Goal: Complete application form

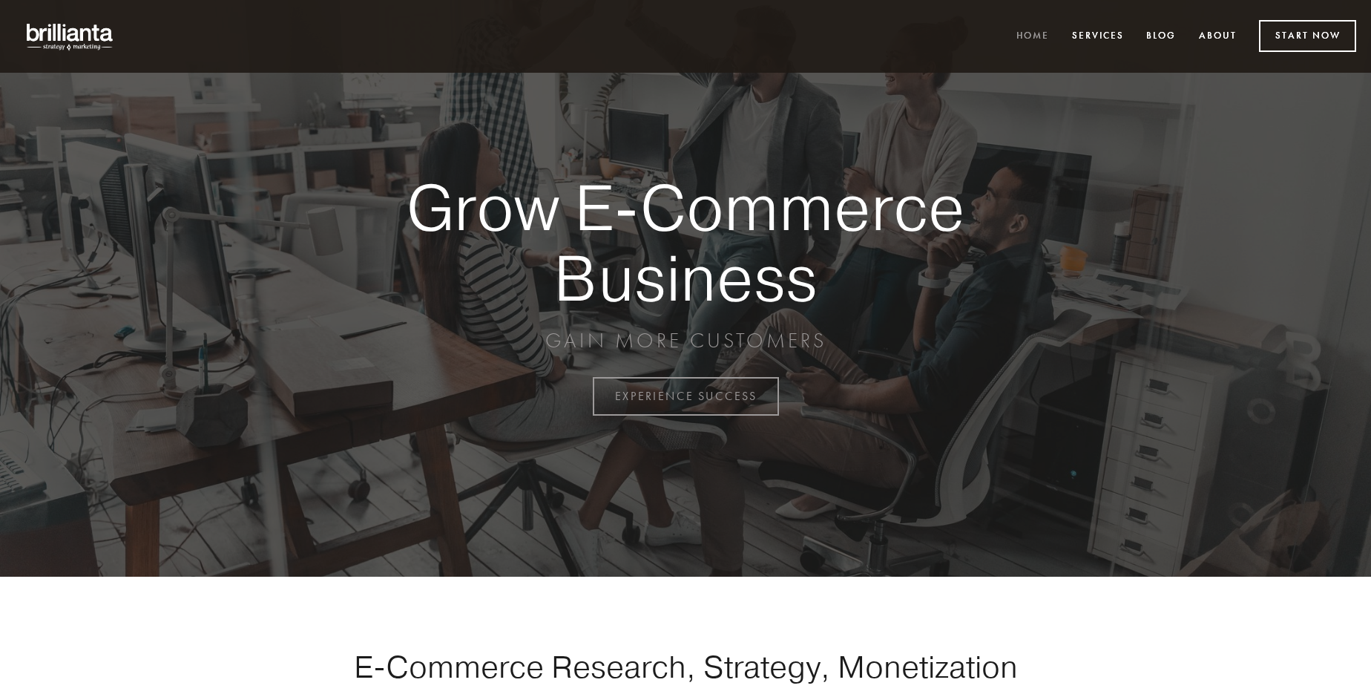
scroll to position [3889, 0]
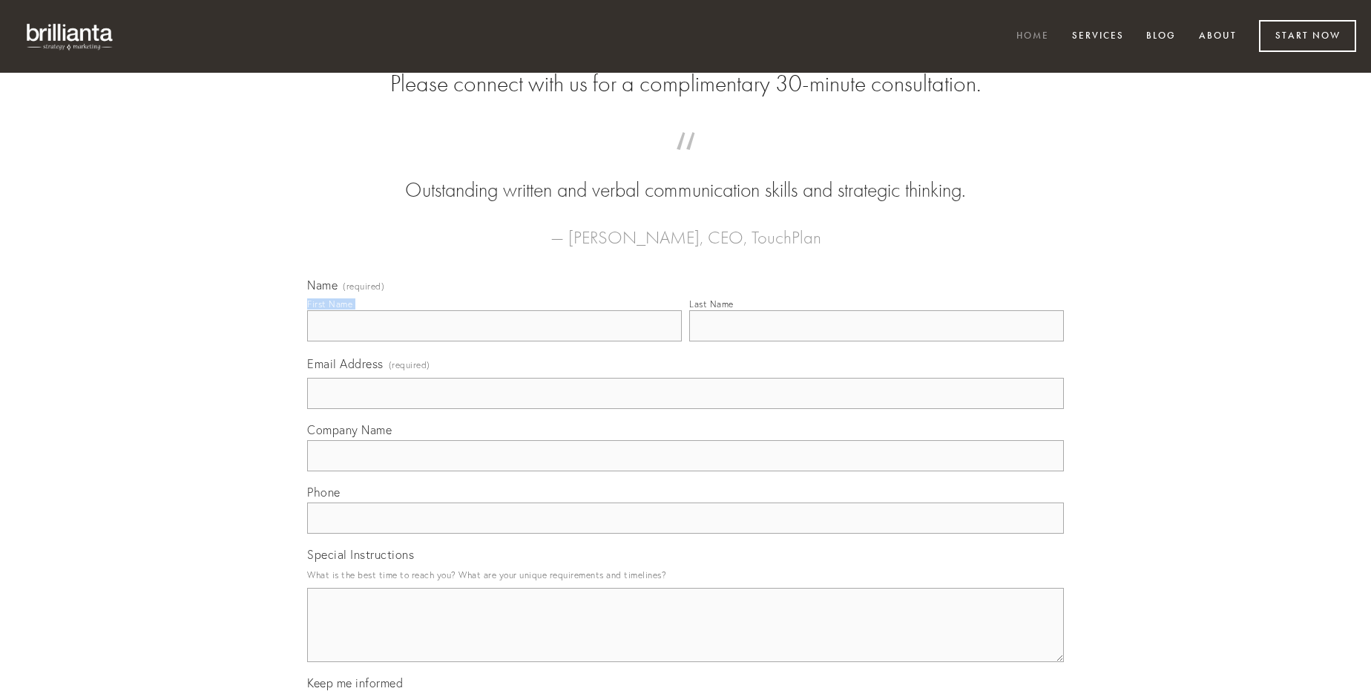
type input "[PERSON_NAME]"
click at [876, 341] on input "Last Name" at bounding box center [876, 325] width 375 height 31
type input "[PERSON_NAME]"
click at [686, 409] on input "Email Address (required)" at bounding box center [685, 393] width 757 height 31
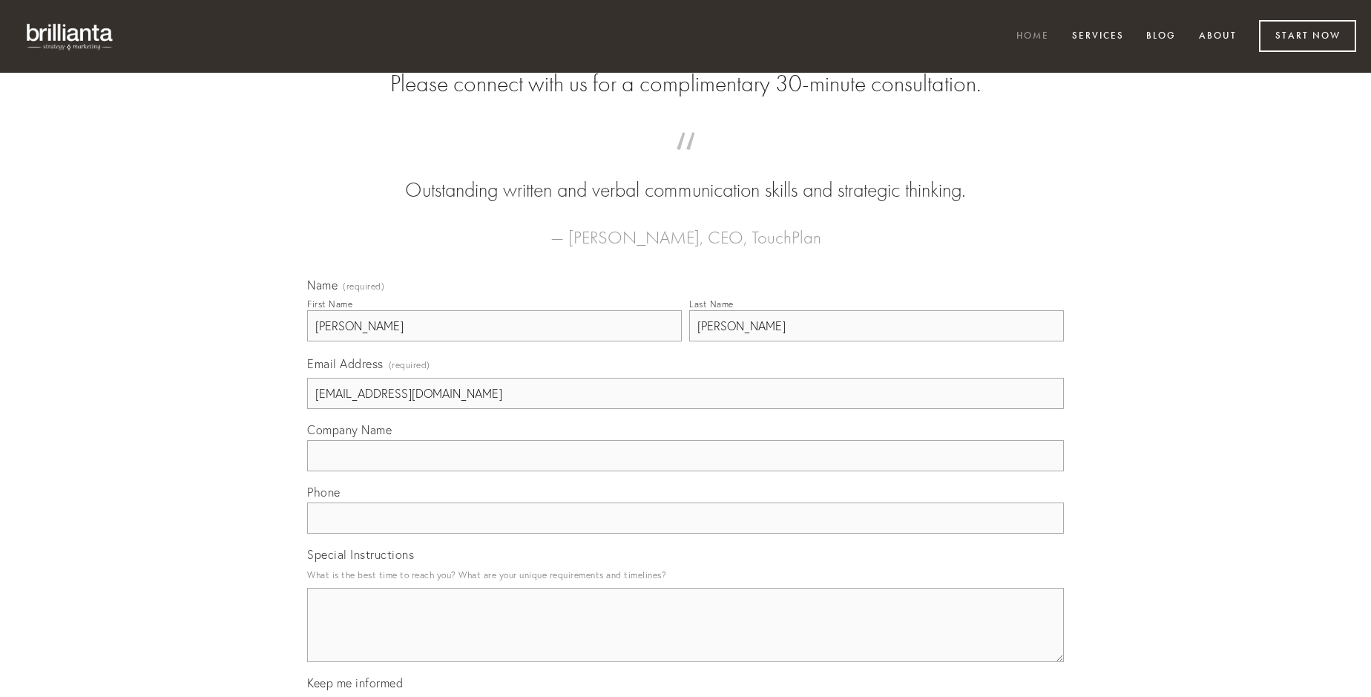
type input "[EMAIL_ADDRESS][DOMAIN_NAME]"
click at [686, 471] on input "Company Name" at bounding box center [685, 455] width 757 height 31
type input "cunae"
click at [686, 533] on input "text" at bounding box center [685, 517] width 757 height 31
click at [686, 638] on textarea "Special Instructions" at bounding box center [685, 625] width 757 height 74
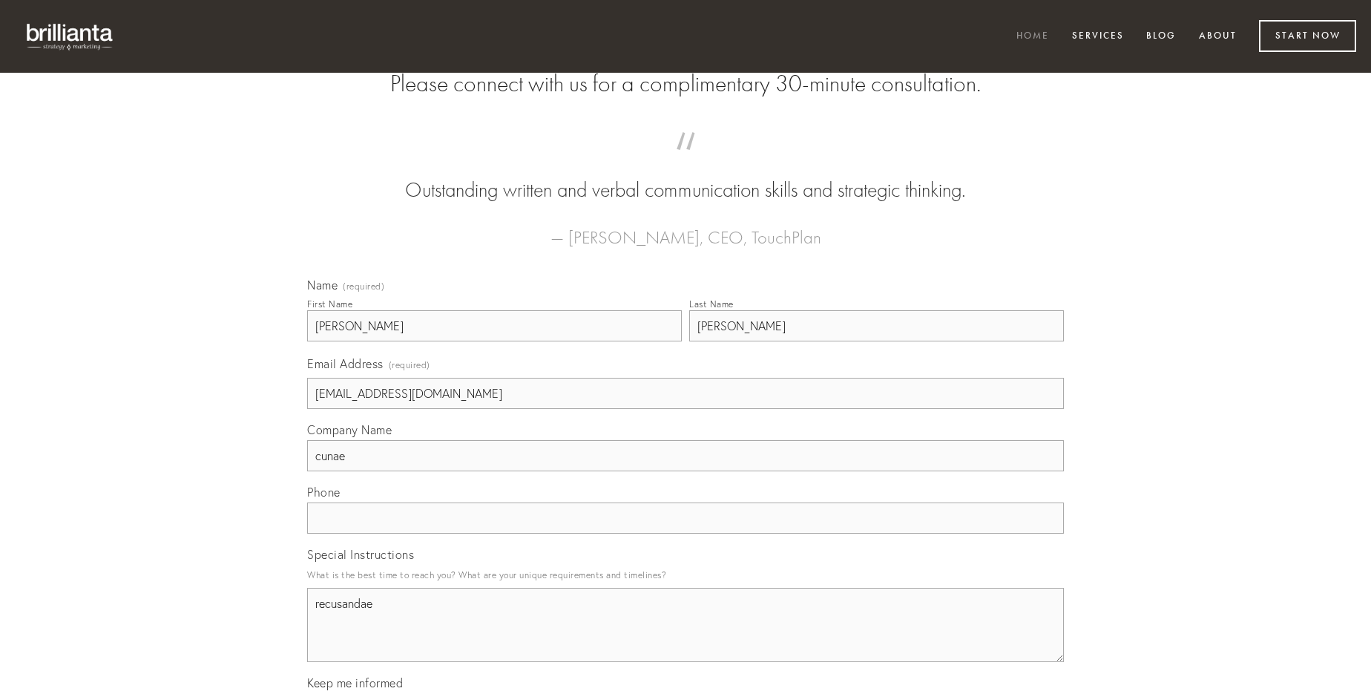
type textarea "recusandae"
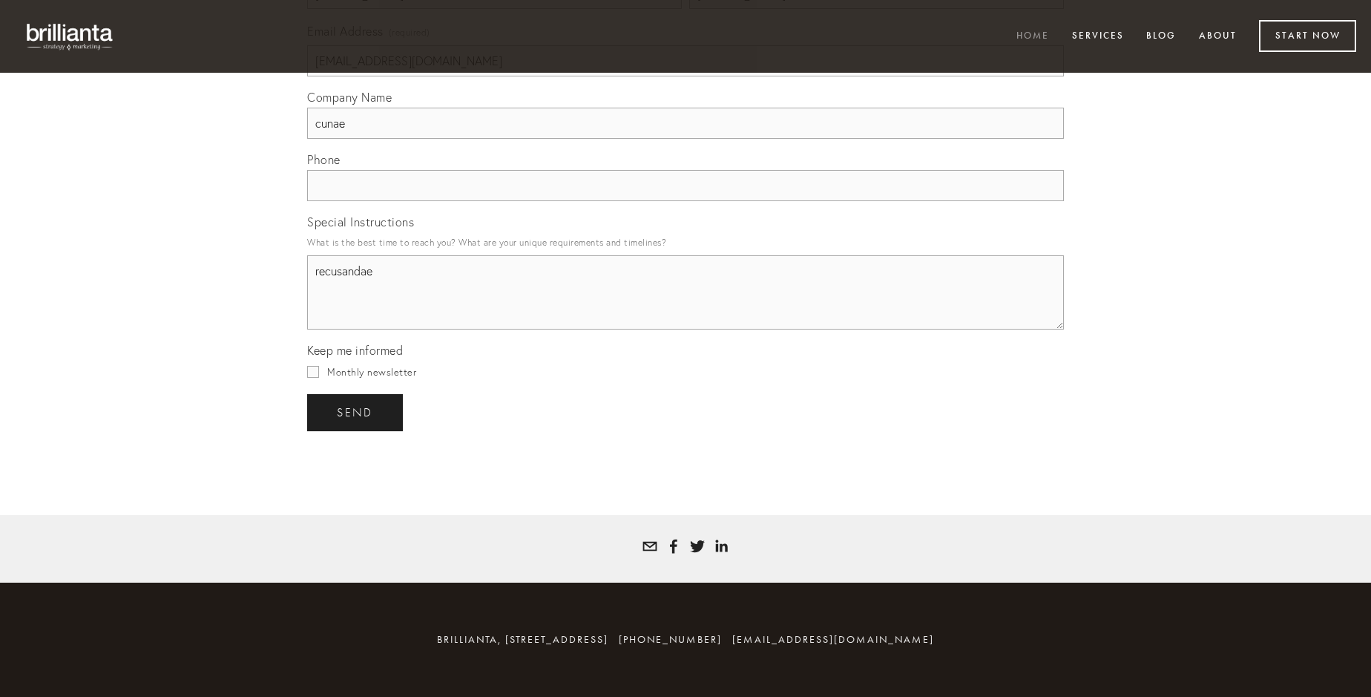
click at [356, 412] on span "send" at bounding box center [355, 412] width 36 height 13
